Goal: Task Accomplishment & Management: Use online tool/utility

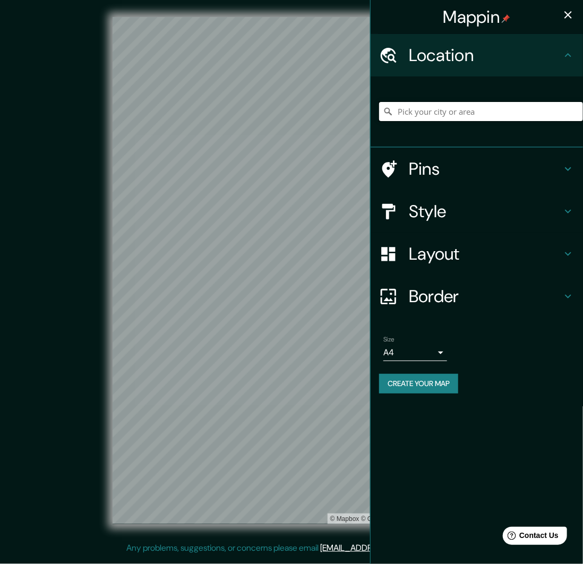
click at [449, 111] on input "Pick your city or area" at bounding box center [481, 111] width 204 height 19
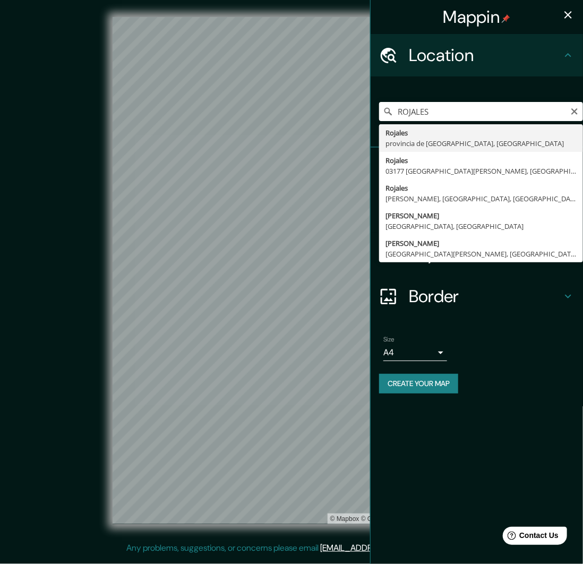
type input "[GEOGRAPHIC_DATA], provincia de [GEOGRAPHIC_DATA], [GEOGRAPHIC_DATA]"
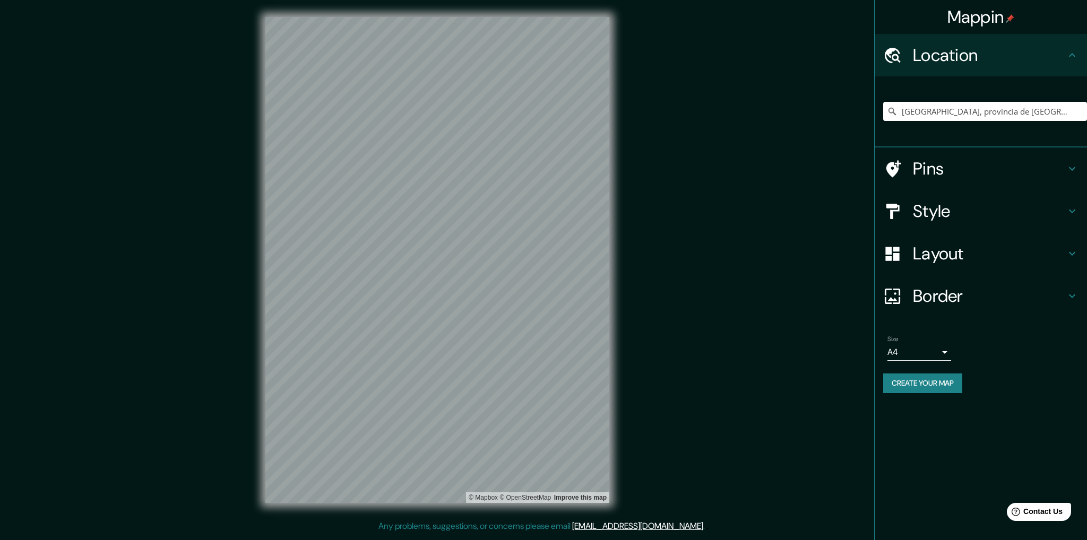
click at [582, 209] on icon at bounding box center [1072, 211] width 13 height 13
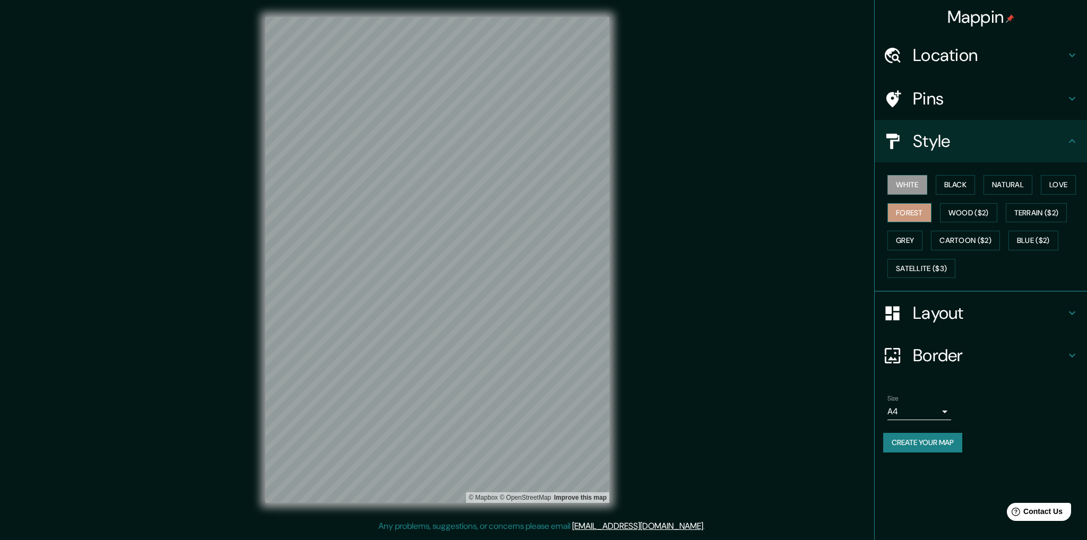
click at [582, 215] on button "Forest" at bounding box center [910, 213] width 44 height 20
click at [582, 210] on div "White Black Natural Love Forest Wood ($2) Terrain ($2) Grey Cartoon ($2) Blue (…" at bounding box center [985, 226] width 204 height 111
click at [582, 217] on button "Wood ($2)" at bounding box center [968, 213] width 57 height 20
click at [582, 237] on button "Cartoon ($2)" at bounding box center [965, 241] width 69 height 20
click at [582, 238] on button "Blue ($2)" at bounding box center [1034, 241] width 50 height 20
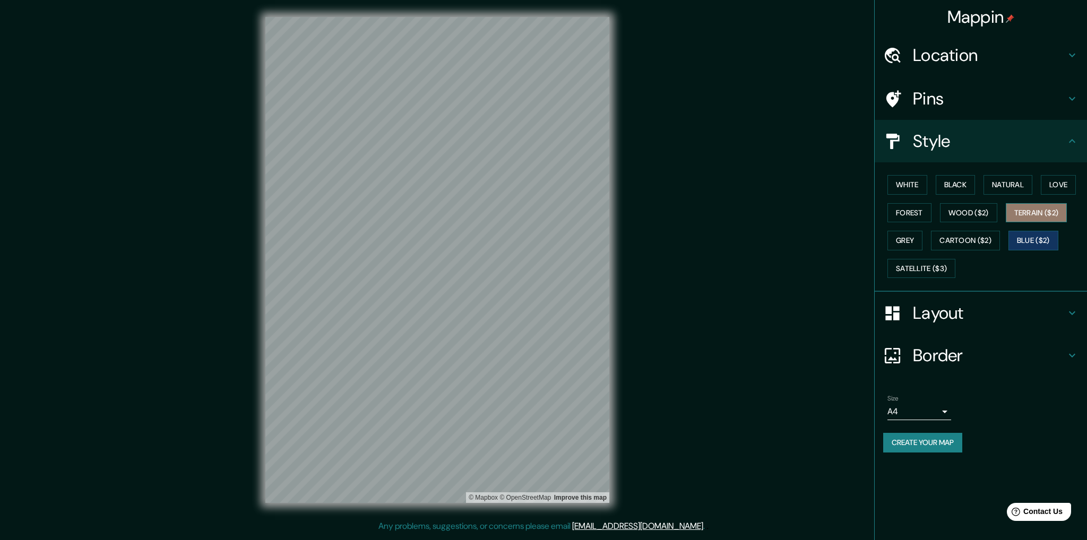
click at [582, 219] on button "Terrain ($2)" at bounding box center [1037, 213] width 62 height 20
click at [582, 238] on button "Grey" at bounding box center [905, 241] width 35 height 20
click at [582, 187] on button "White" at bounding box center [908, 185] width 40 height 20
click at [582, 187] on button "Black" at bounding box center [956, 185] width 40 height 20
click at [582, 182] on button "Natural" at bounding box center [1008, 185] width 49 height 20
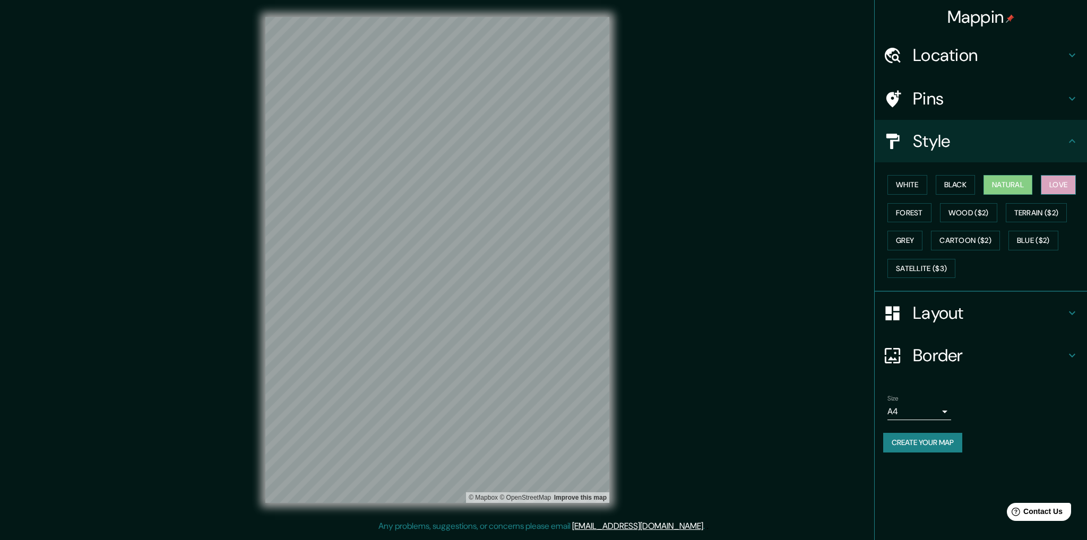
click at [582, 185] on button "Love" at bounding box center [1058, 185] width 35 height 20
click at [582, 184] on button "White" at bounding box center [908, 185] width 40 height 20
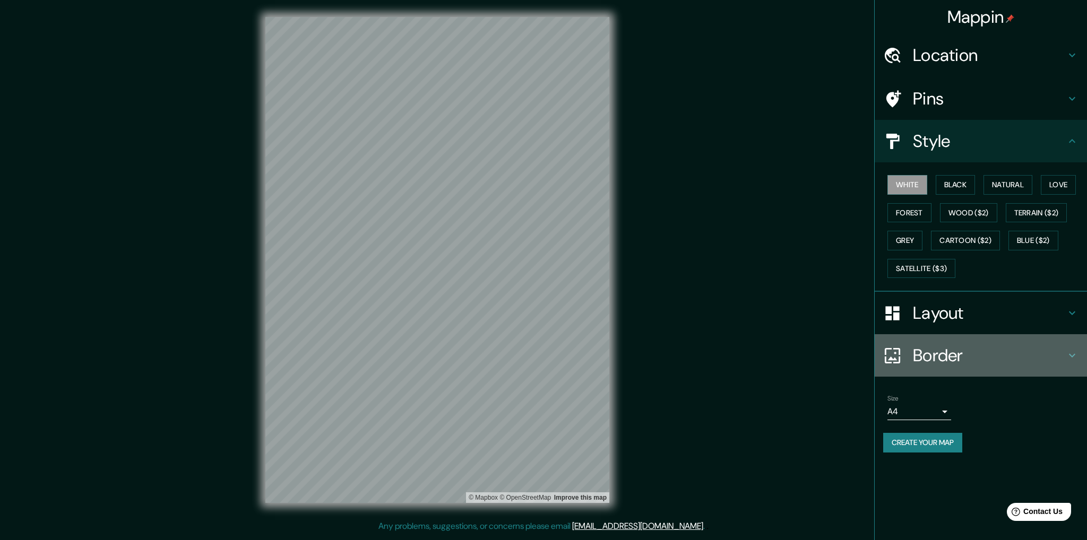
click at [582, 352] on icon at bounding box center [1072, 355] width 13 height 13
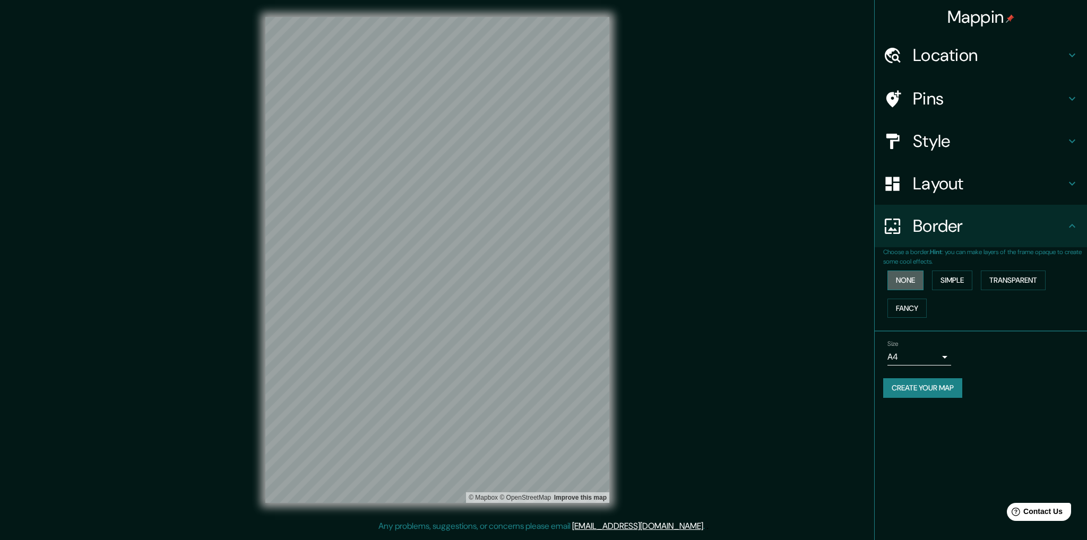
click at [582, 277] on button "None" at bounding box center [906, 281] width 36 height 20
click at [582, 389] on button "Create your map" at bounding box center [922, 389] width 79 height 20
click at [582, 391] on button "Create your map" at bounding box center [922, 389] width 79 height 20
